Goal: Communication & Community: Participate in discussion

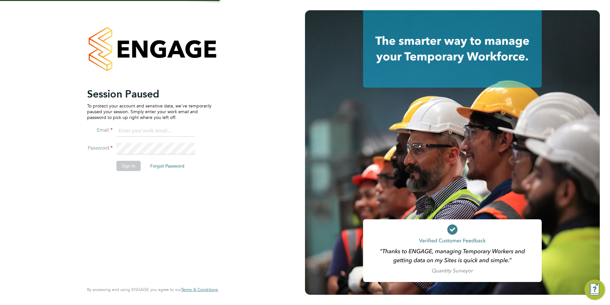
type input "[EMAIL_ADDRESS][DOMAIN_NAME]"
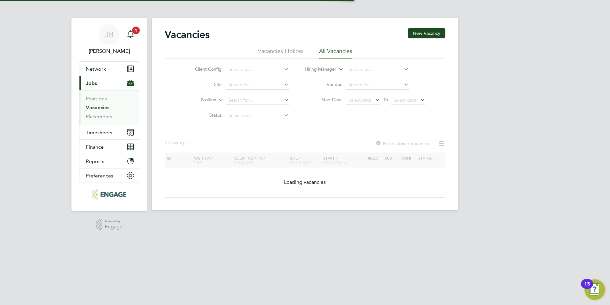
click at [134, 34] on icon "Main navigation" at bounding box center [131, 34] width 8 height 8
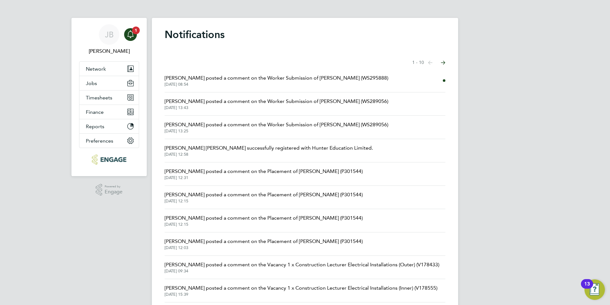
click at [267, 80] on span "Ian Rist posted a comment on the Worker Submission of Mark Gruber (WS295888)" at bounding box center [277, 78] width 224 height 8
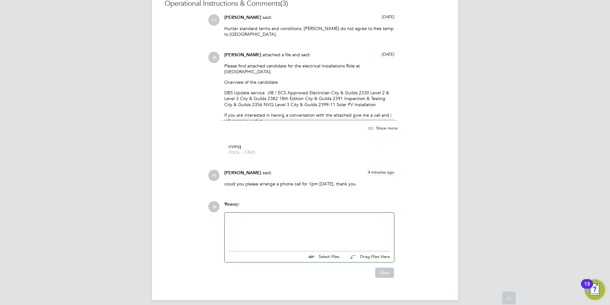
click at [291, 216] on div at bounding box center [310, 229] width 162 height 27
click at [305, 228] on div "Just spoke to mark he's good for 1pm" at bounding box center [310, 231] width 162 height 6
drag, startPoint x: 309, startPoint y: 226, endPoint x: 312, endPoint y: 227, distance: 3.6
click at [327, 228] on div "Just spoke to mark he's good for 1pm, I'll get" at bounding box center [310, 231] width 162 height 6
click at [391, 267] on button "Post" at bounding box center [384, 272] width 19 height 10
